Goal: Task Accomplishment & Management: Use online tool/utility

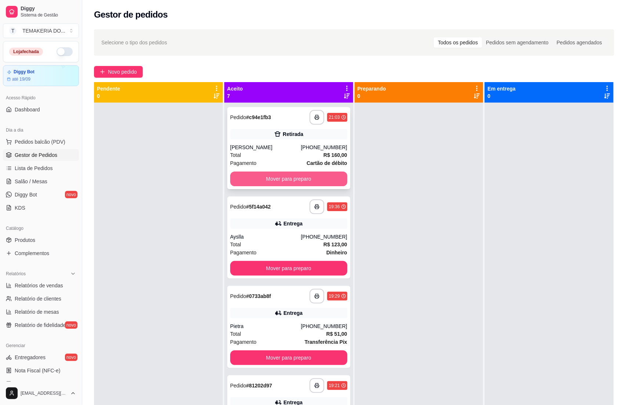
click at [290, 176] on button "Mover para preparo" at bounding box center [288, 179] width 117 height 15
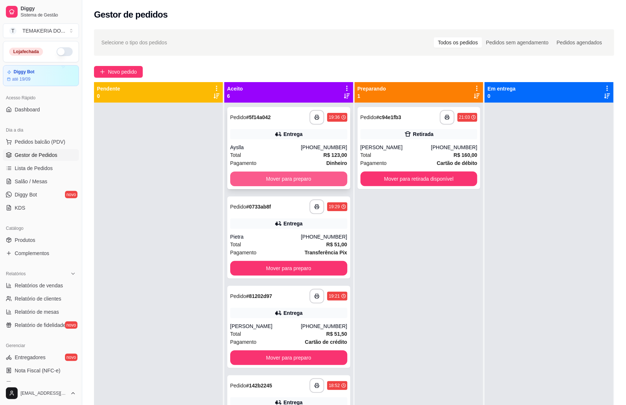
click at [294, 176] on button "Mover para preparo" at bounding box center [288, 179] width 117 height 15
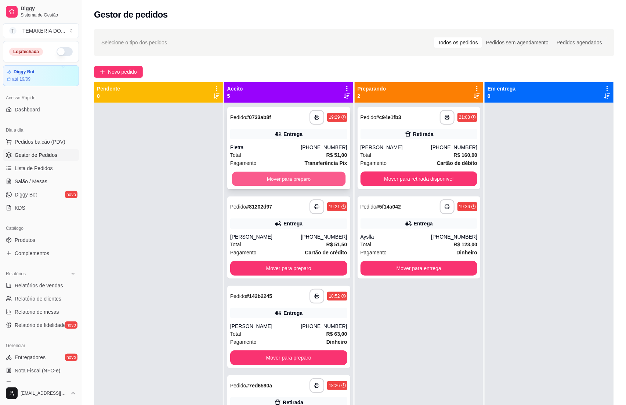
click at [302, 176] on button "Mover para preparo" at bounding box center [288, 179] width 113 height 14
click at [303, 176] on div "Mover para preparo" at bounding box center [288, 179] width 117 height 15
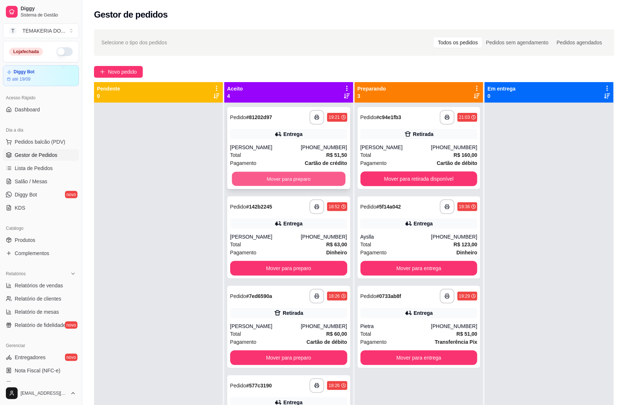
click at [264, 175] on button "Mover para preparo" at bounding box center [288, 179] width 113 height 14
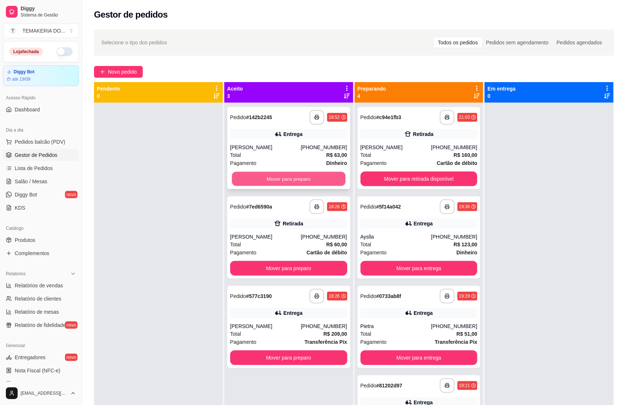
click at [294, 176] on button "Mover para preparo" at bounding box center [288, 179] width 113 height 14
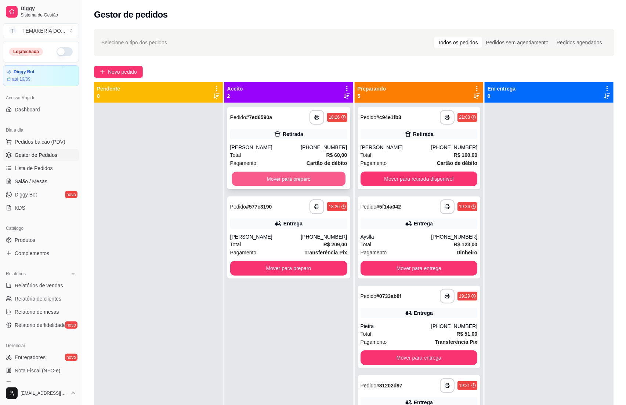
click at [314, 176] on button "Mover para preparo" at bounding box center [288, 179] width 113 height 14
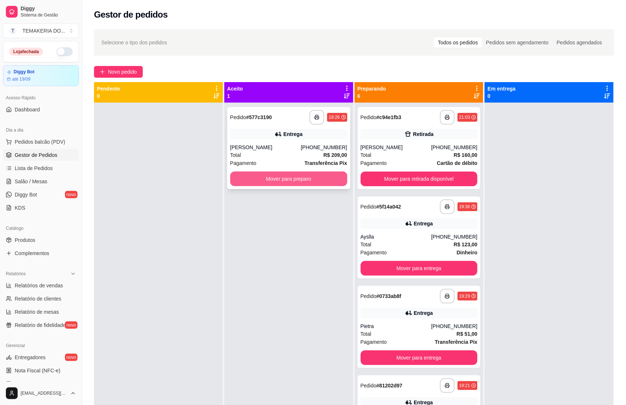
click at [320, 178] on button "Mover para preparo" at bounding box center [288, 179] width 117 height 15
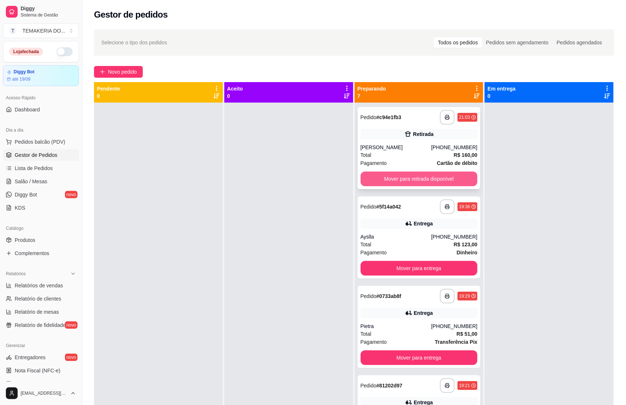
click at [375, 178] on button "Mover para retirada disponível" at bounding box center [418, 179] width 117 height 15
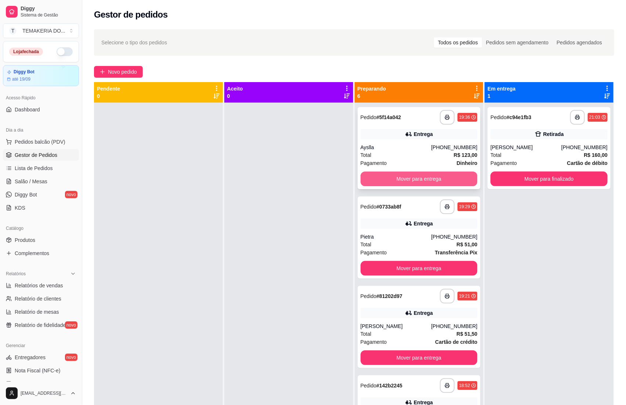
click at [402, 179] on button "Mover para entrega" at bounding box center [418, 179] width 117 height 15
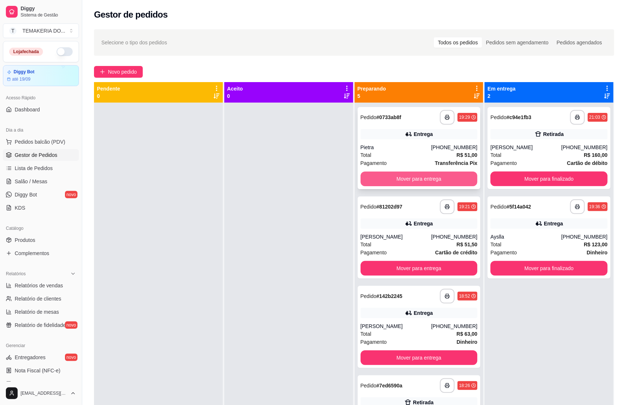
click at [430, 179] on button "Mover para entrega" at bounding box center [418, 179] width 117 height 15
click at [430, 261] on button "Mover para entrega" at bounding box center [418, 268] width 117 height 15
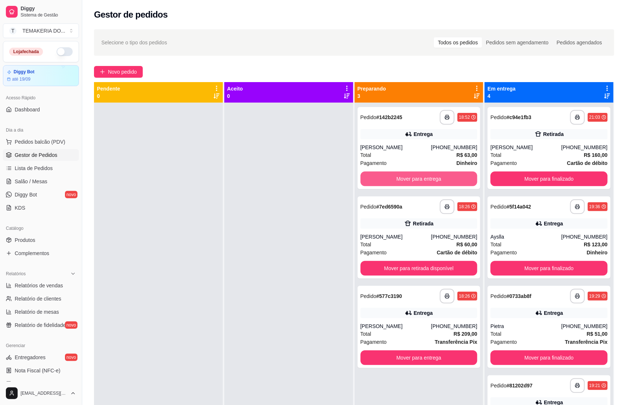
click at [430, 179] on button "Mover para entrega" at bounding box center [418, 179] width 117 height 15
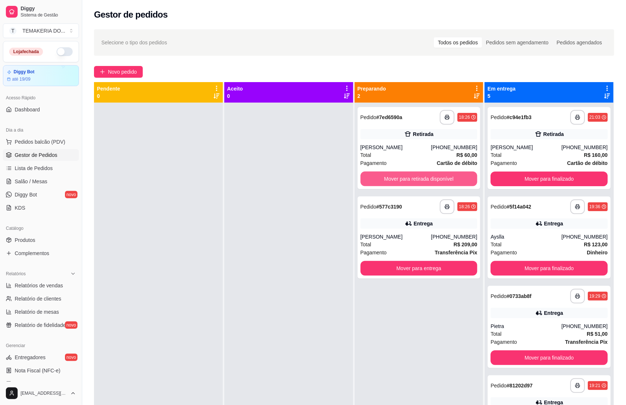
click at [430, 179] on button "Mover para retirada disponível" at bounding box center [418, 179] width 117 height 15
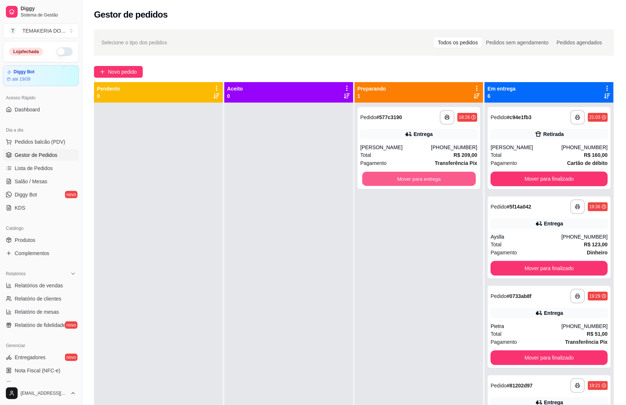
click at [430, 179] on button "Mover para entrega" at bounding box center [418, 179] width 113 height 14
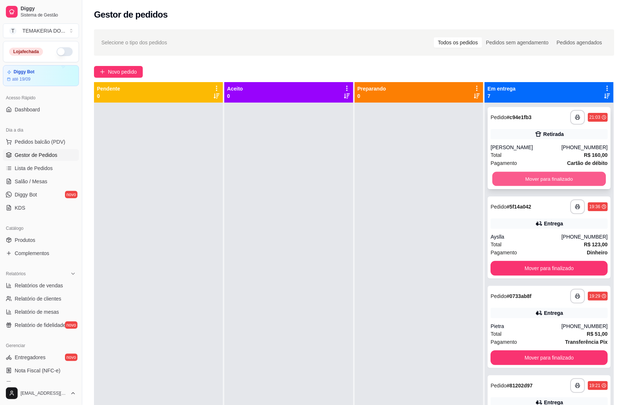
click at [521, 179] on button "Mover para finalizado" at bounding box center [548, 179] width 113 height 14
click at [521, 179] on button "Mover para finalizado" at bounding box center [548, 179] width 117 height 15
click at [521, 179] on button "Mover para finalizado" at bounding box center [548, 179] width 113 height 14
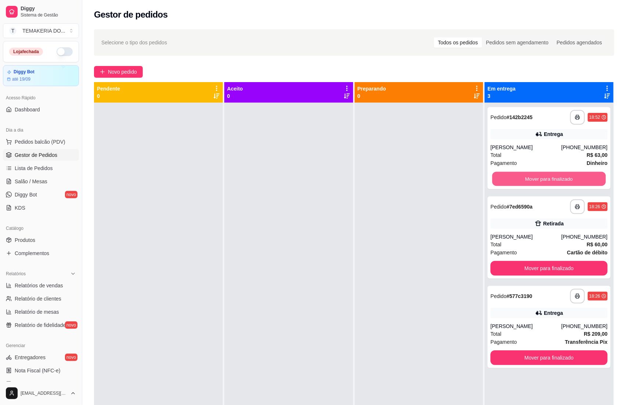
click at [521, 179] on button "Mover para finalizado" at bounding box center [548, 179] width 113 height 14
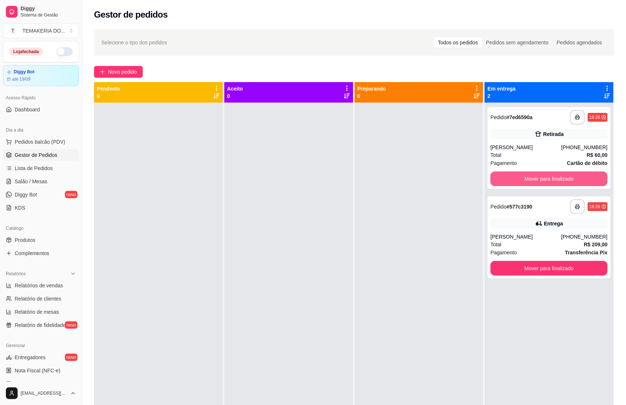
click at [521, 179] on button "Mover para finalizado" at bounding box center [548, 179] width 117 height 15
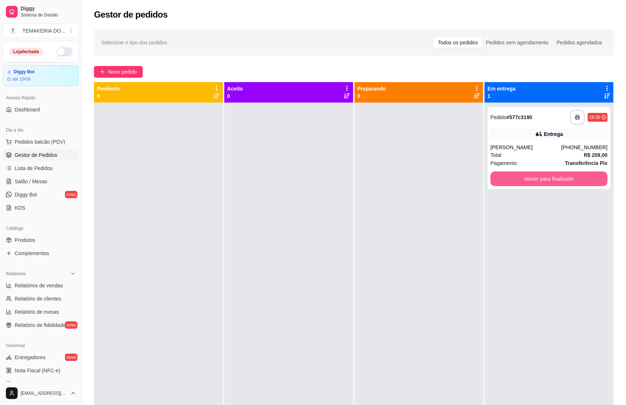
click at [521, 179] on button "Mover para finalizado" at bounding box center [548, 179] width 117 height 15
